Goal: Task Accomplishment & Management: Manage account settings

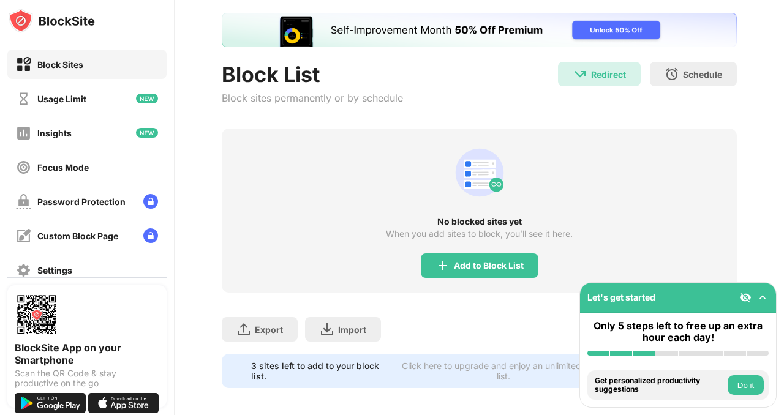
scroll to position [70, 0]
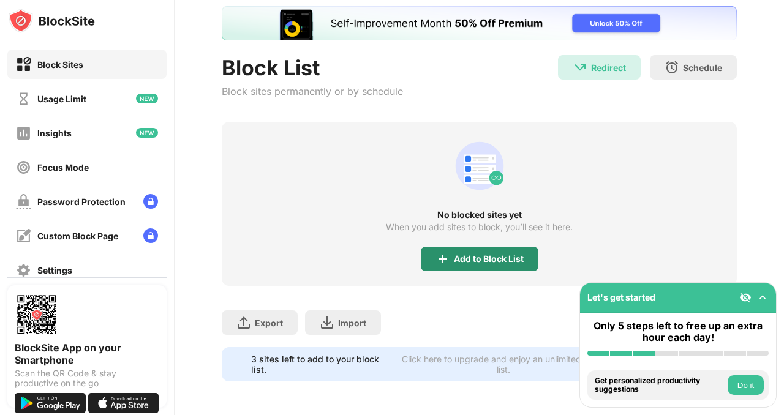
click at [436, 250] on div "Add to Block List" at bounding box center [480, 259] width 118 height 25
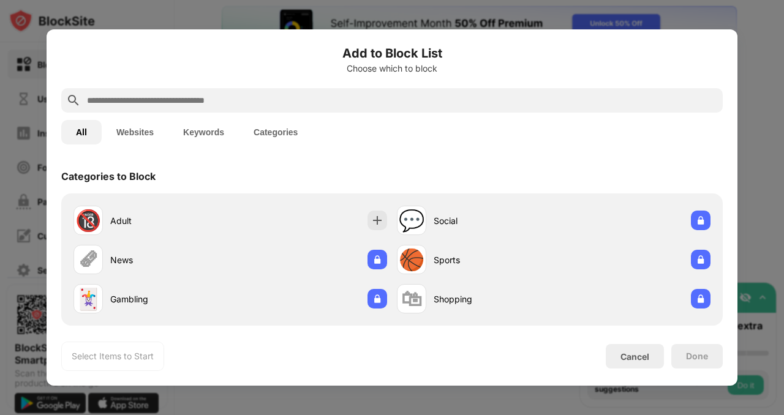
click at [285, 100] on input "text" at bounding box center [402, 100] width 632 height 15
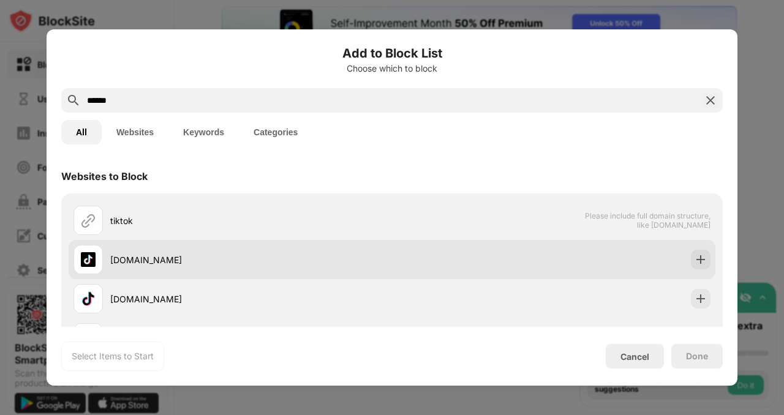
type input "******"
click at [241, 261] on div "[DOMAIN_NAME]" at bounding box center [251, 260] width 282 height 13
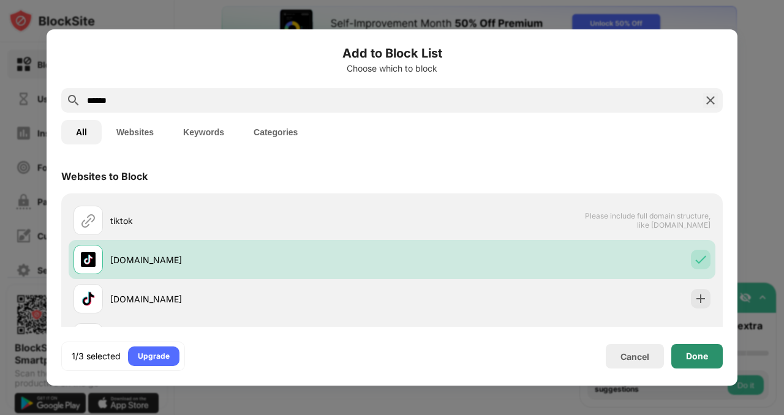
click at [684, 356] on div "Done" at bounding box center [697, 356] width 51 height 25
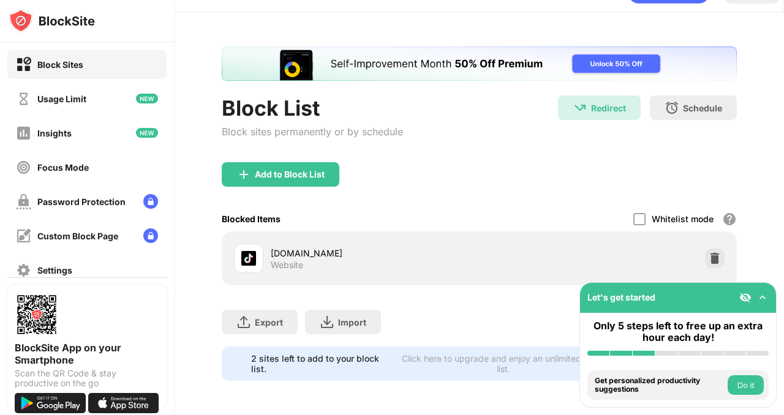
scroll to position [29, 0]
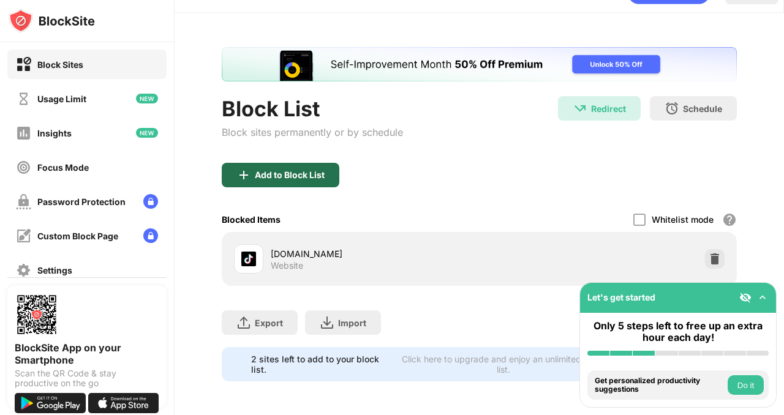
click at [322, 176] on div "Add to Block List" at bounding box center [290, 175] width 70 height 10
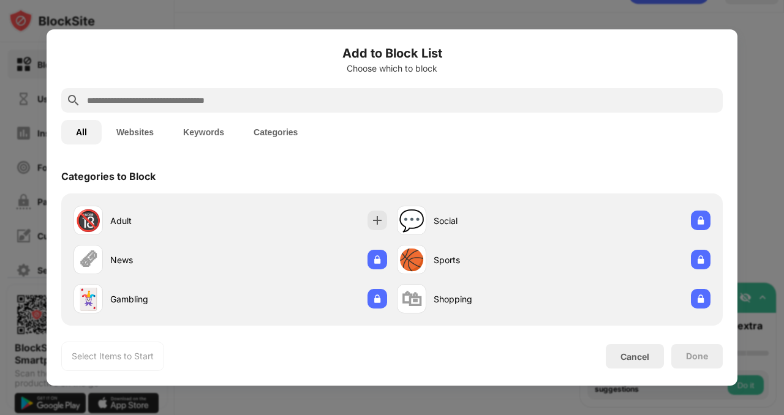
click at [279, 95] on input "text" at bounding box center [402, 100] width 632 height 15
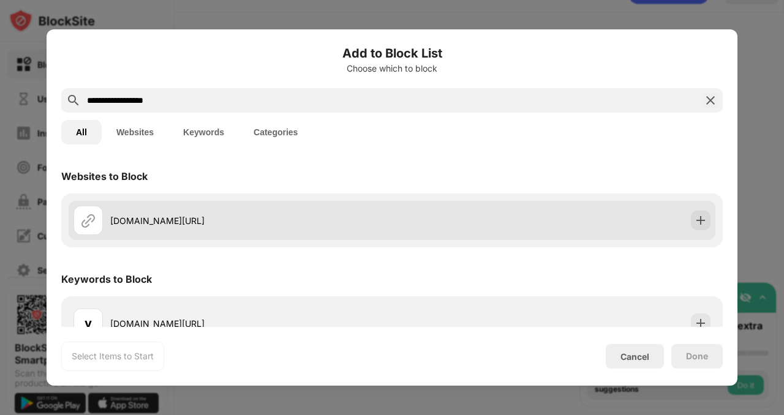
type input "**********"
click at [345, 216] on div "[DOMAIN_NAME][URL]" at bounding box center [251, 220] width 282 height 13
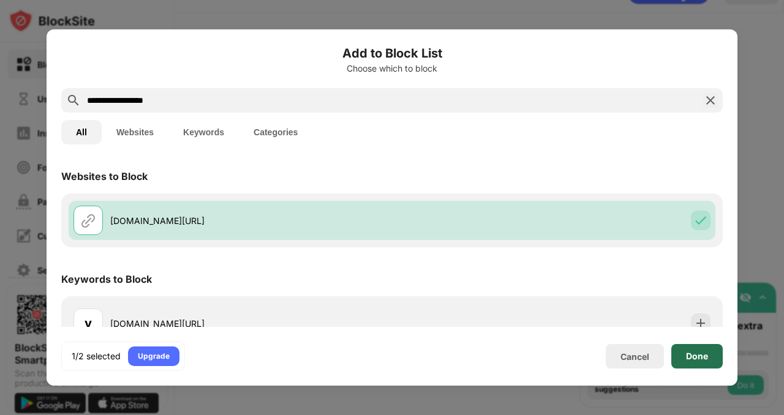
click at [698, 365] on div "Done" at bounding box center [697, 356] width 51 height 25
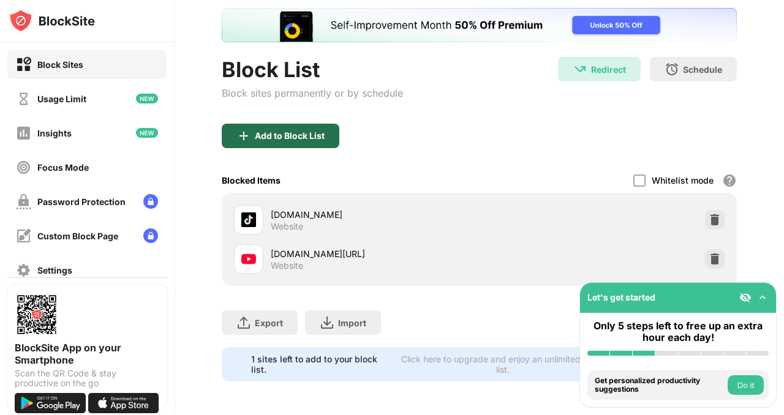
click at [296, 136] on div "Add to Block List" at bounding box center [290, 136] width 70 height 10
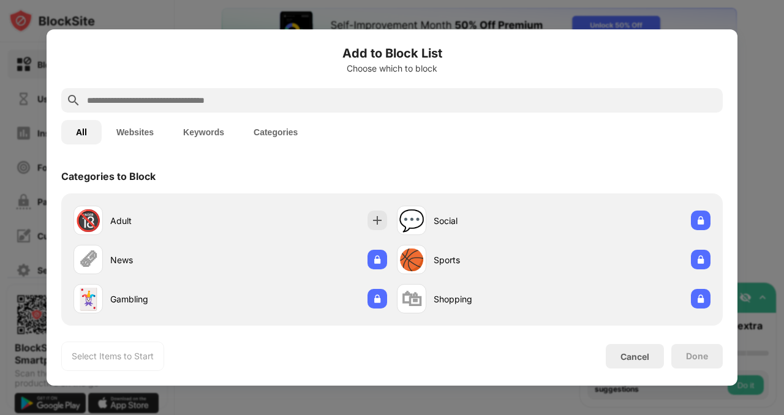
click at [267, 91] on div at bounding box center [392, 100] width 662 height 25
click at [261, 99] on input "text" at bounding box center [402, 100] width 632 height 15
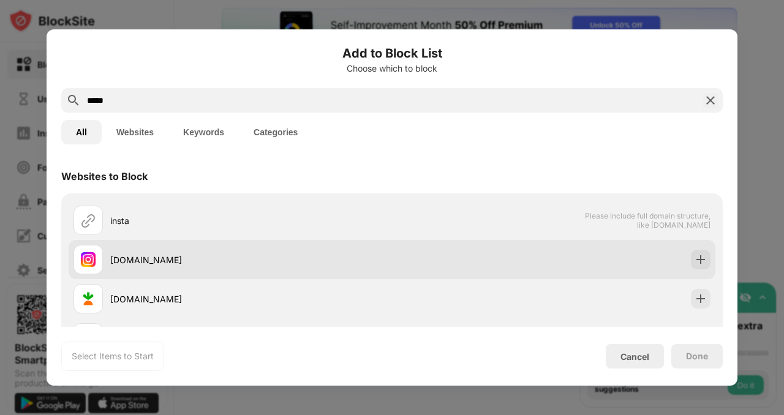
type input "*****"
click at [400, 272] on div "[DOMAIN_NAME]" at bounding box center [392, 259] width 647 height 39
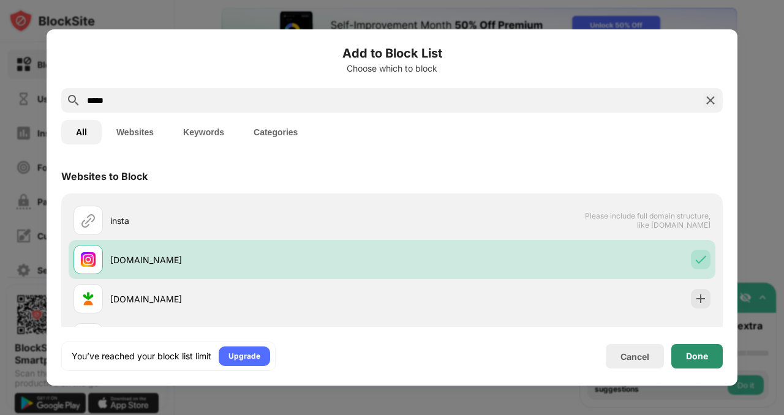
click at [689, 363] on div "Done" at bounding box center [697, 356] width 51 height 25
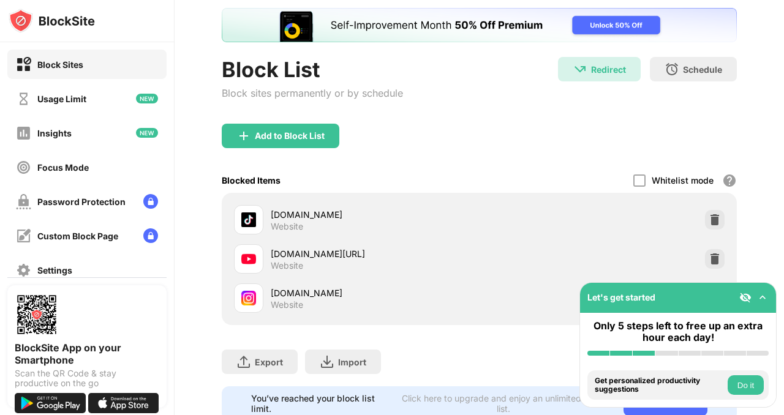
scroll to position [70, 0]
